Goal: Task Accomplishment & Management: Manage account settings

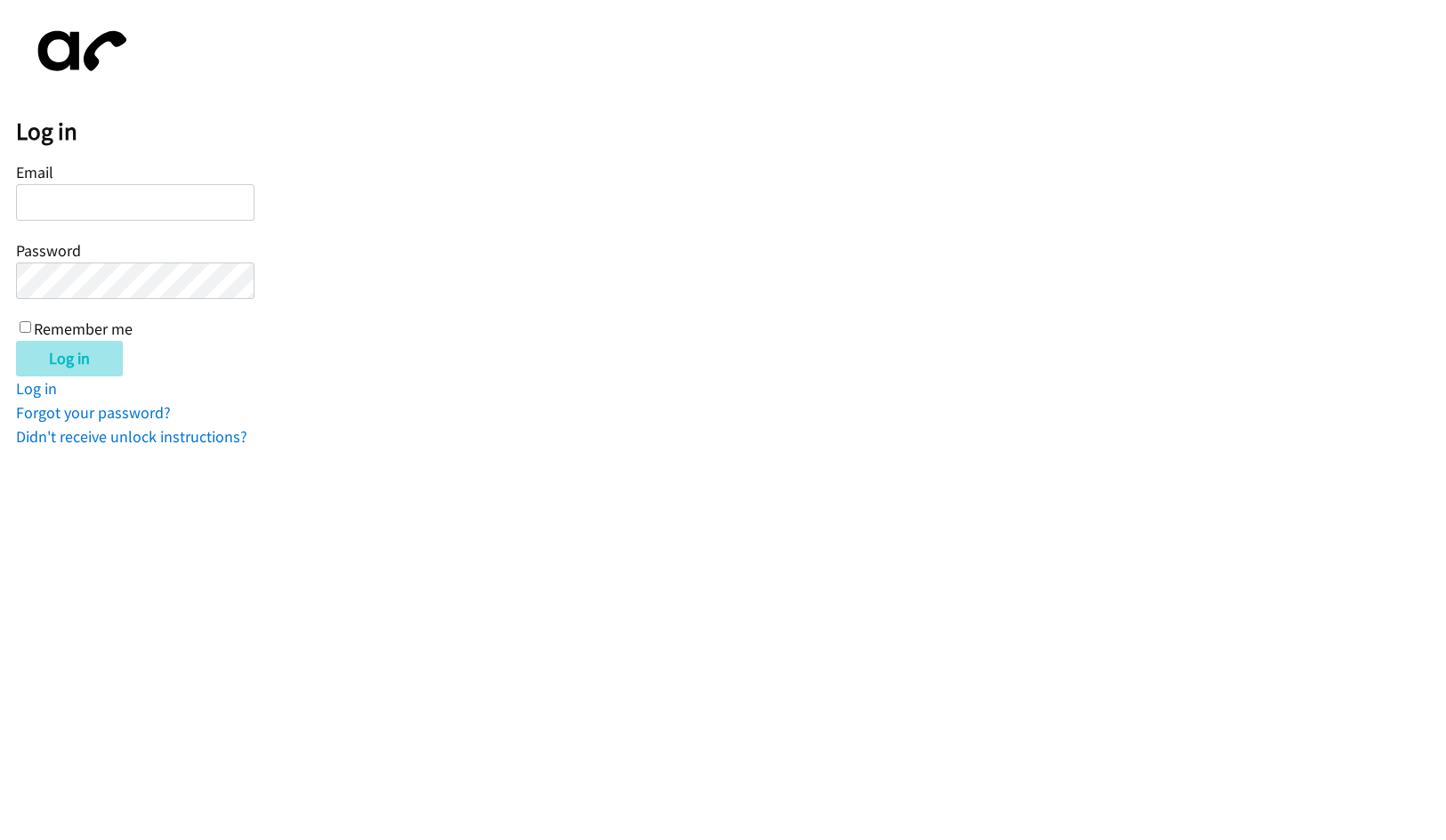
type input "barmstrong@lendingpoint.com"
click at [88, 364] on input "Log in" at bounding box center [69, 358] width 107 height 36
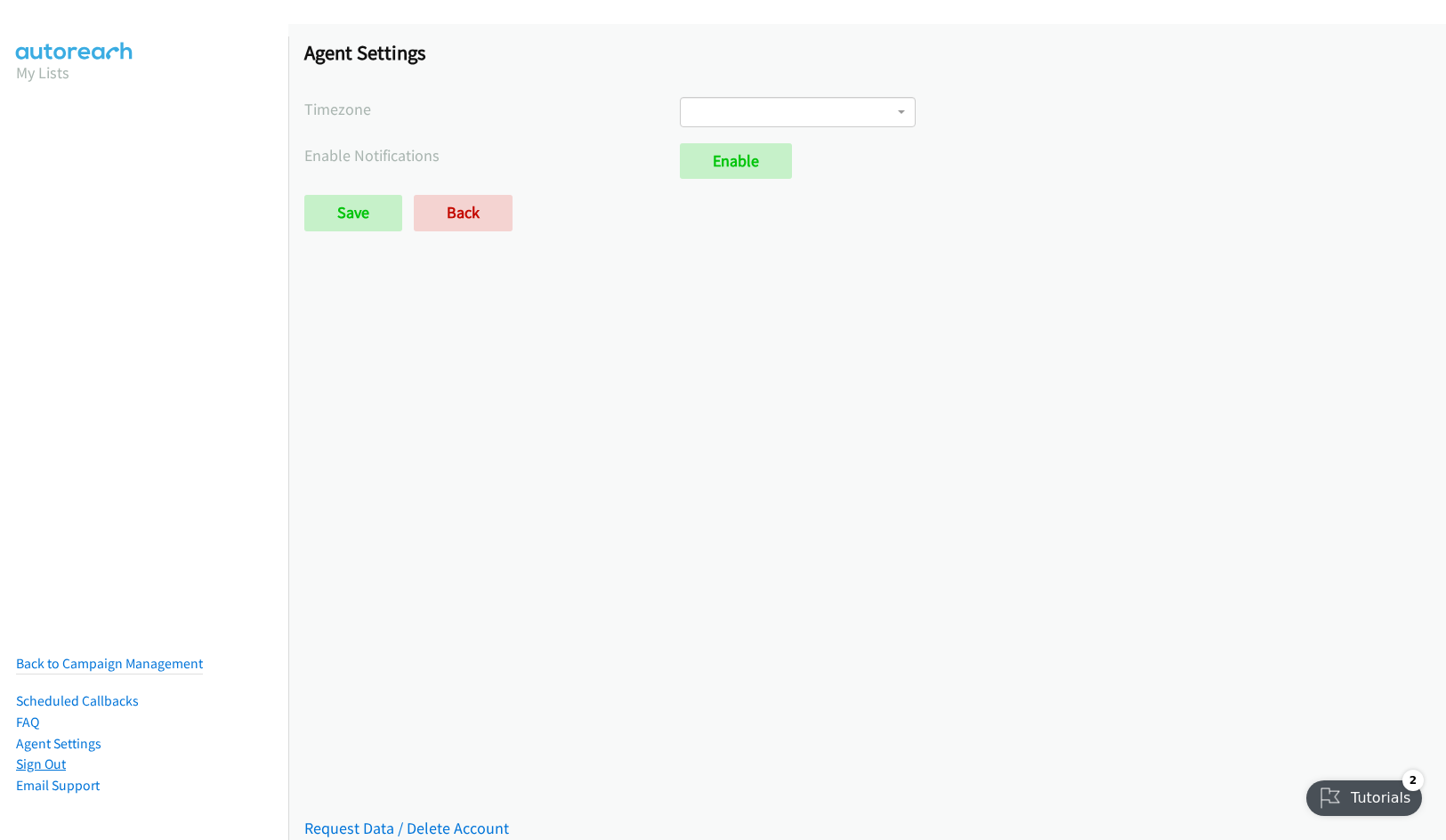
click at [58, 756] on link "Sign Out" at bounding box center [41, 764] width 50 height 17
